Goal: Check status: Check status

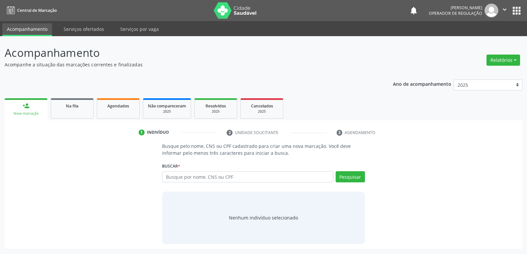
click at [219, 174] on input "text" at bounding box center [247, 176] width 171 height 11
click at [102, 112] on link "Agendados" at bounding box center [118, 108] width 43 height 20
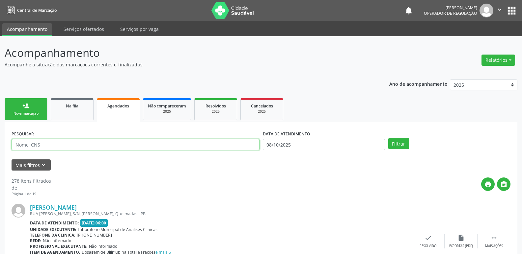
click at [74, 145] on input "text" at bounding box center [136, 144] width 248 height 11
click at [50, 145] on input "[PERSON_NAME]" at bounding box center [136, 144] width 248 height 11
type input "[PERSON_NAME]"
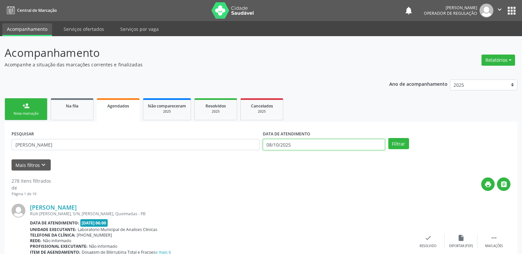
click at [283, 144] on input "08/10/2025" at bounding box center [324, 144] width 122 height 11
click at [388, 138] on button "Filtrar" at bounding box center [398, 143] width 21 height 11
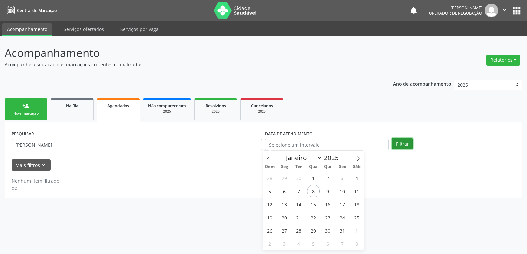
click at [400, 143] on button "Filtrar" at bounding box center [402, 143] width 21 height 11
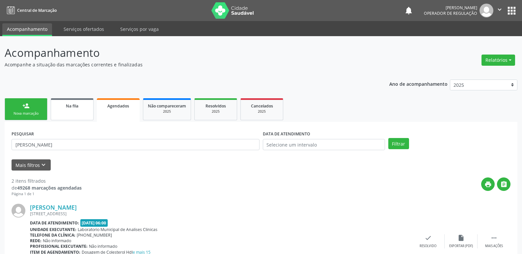
click at [84, 120] on link "Na fila" at bounding box center [72, 109] width 43 height 22
click at [83, 114] on link "Na fila" at bounding box center [72, 109] width 43 height 22
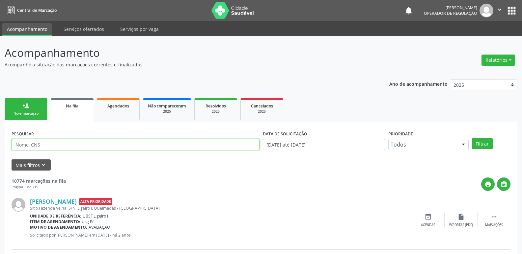
click at [52, 143] on input "text" at bounding box center [136, 144] width 248 height 11
drag, startPoint x: 38, startPoint y: 144, endPoint x: 37, endPoint y: 147, distance: 3.8
click at [39, 144] on input "[PERSON_NAME]" at bounding box center [136, 144] width 248 height 11
click at [472, 138] on button "Filtrar" at bounding box center [482, 143] width 21 height 11
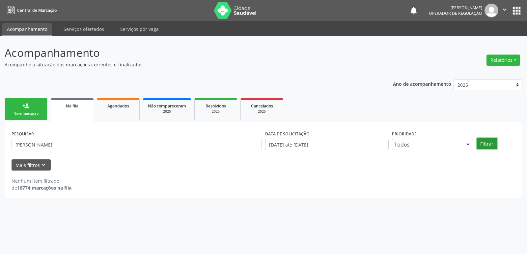
click at [491, 145] on button "Filtrar" at bounding box center [486, 143] width 21 height 11
click at [79, 143] on input "[PERSON_NAME]" at bounding box center [137, 144] width 250 height 11
drag, startPoint x: 78, startPoint y: 144, endPoint x: 54, endPoint y: 145, distance: 23.7
click at [54, 145] on input "[PERSON_NAME]" at bounding box center [137, 144] width 250 height 11
type input "[PERSON_NAME]"
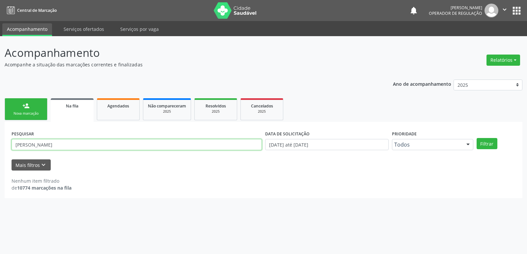
click at [476, 138] on button "Filtrar" at bounding box center [486, 143] width 21 height 11
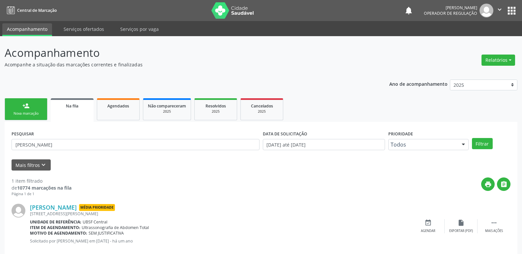
click at [508, 13] on button "apps" at bounding box center [511, 11] width 12 height 12
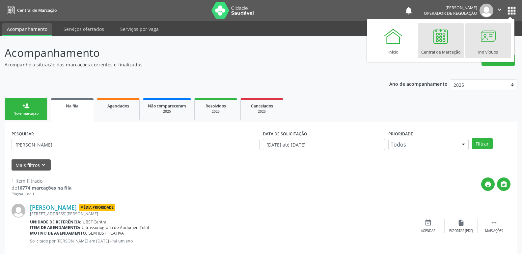
click at [502, 35] on link "Indivíduos" at bounding box center [488, 40] width 46 height 35
